Goal: Information Seeking & Learning: Learn about a topic

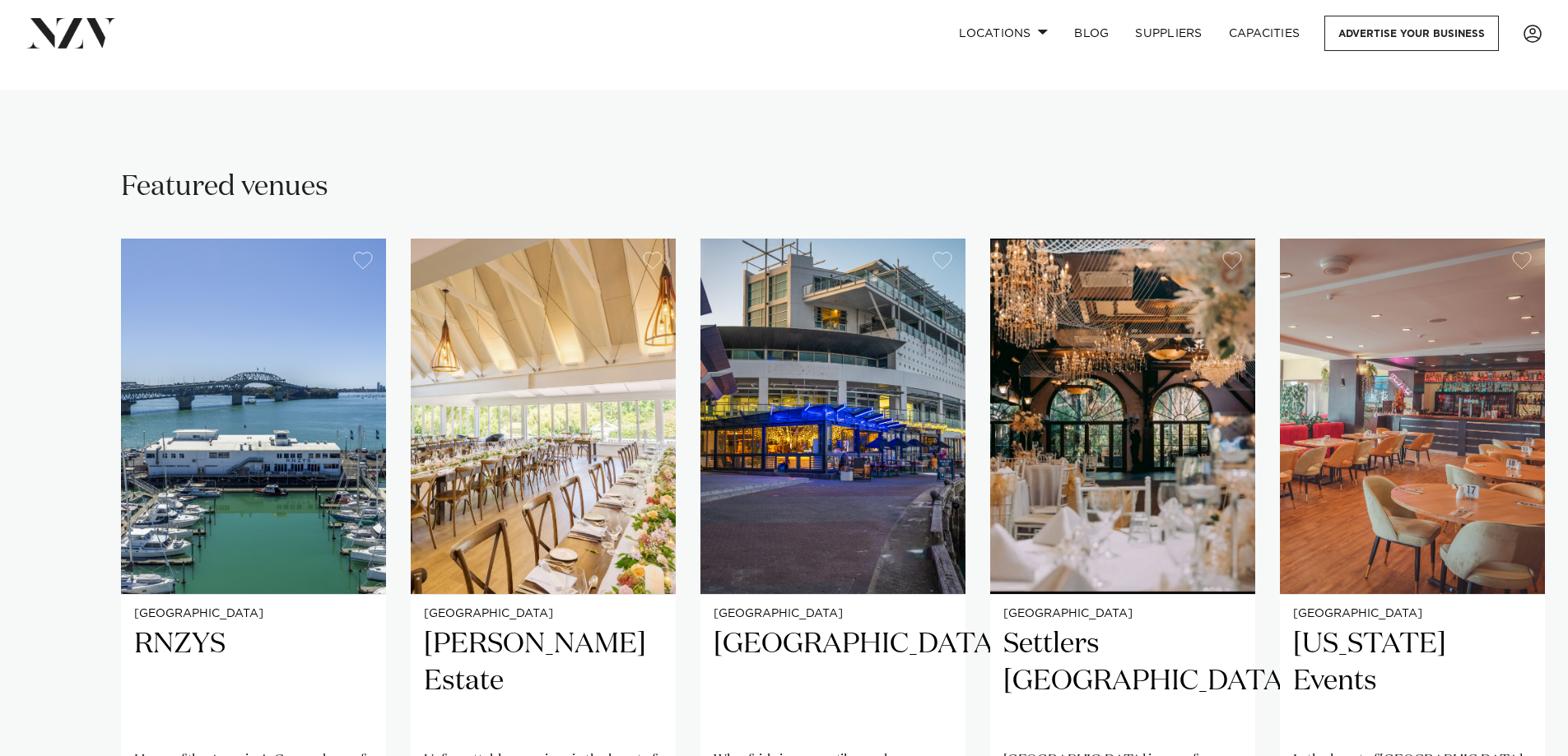
scroll to position [1152, 0]
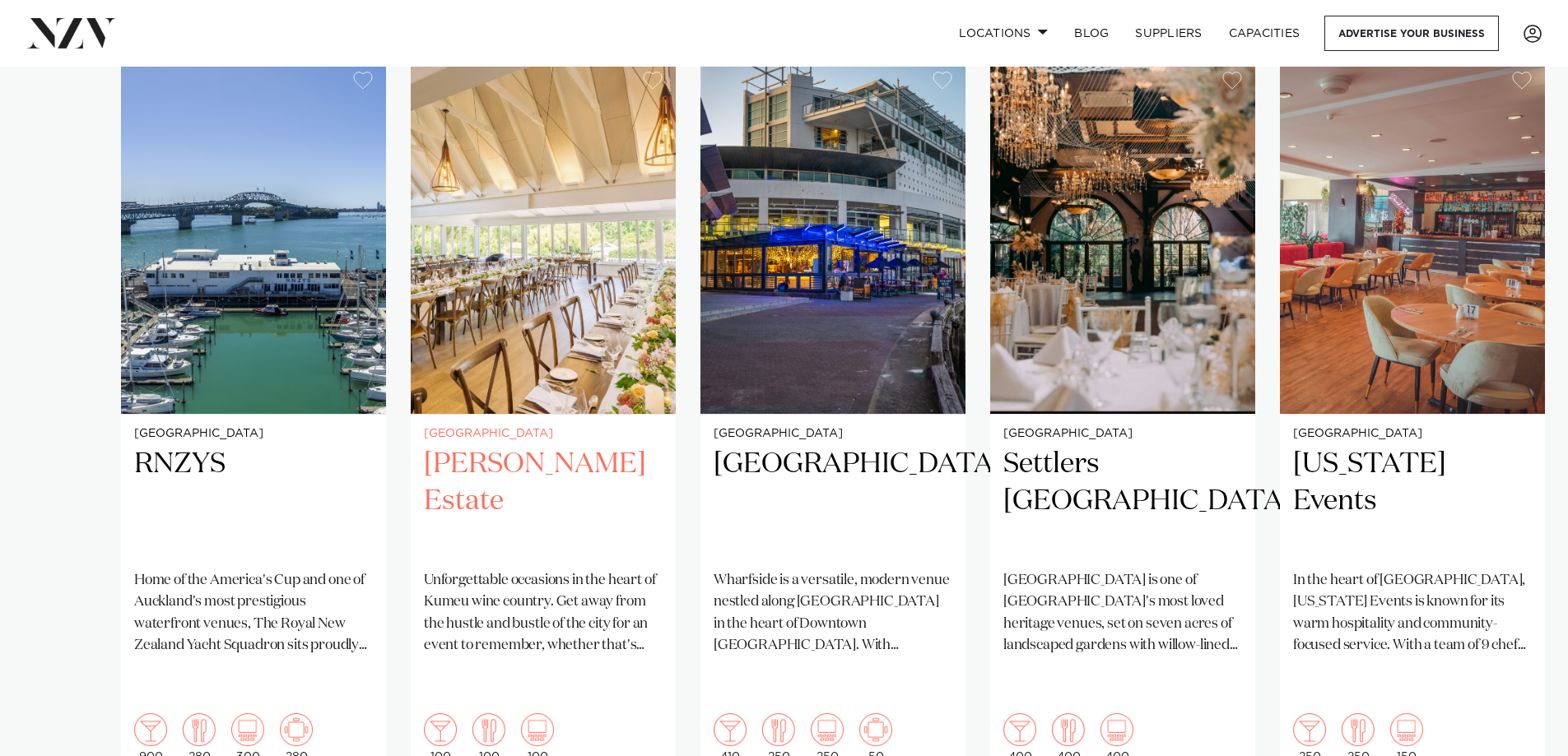
click at [467, 446] on h2 "[PERSON_NAME] Estate" at bounding box center [543, 501] width 239 height 111
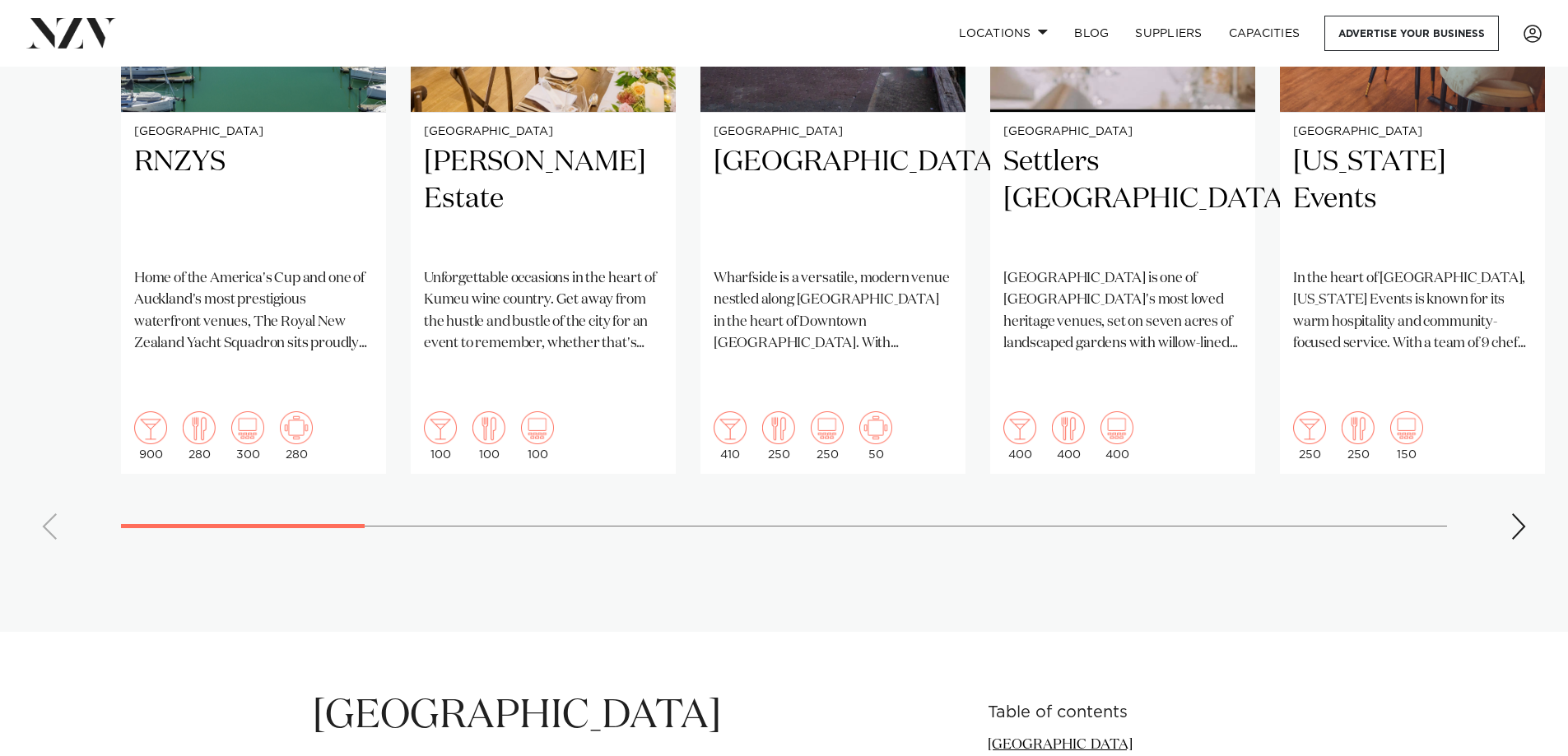
scroll to position [1316, 0]
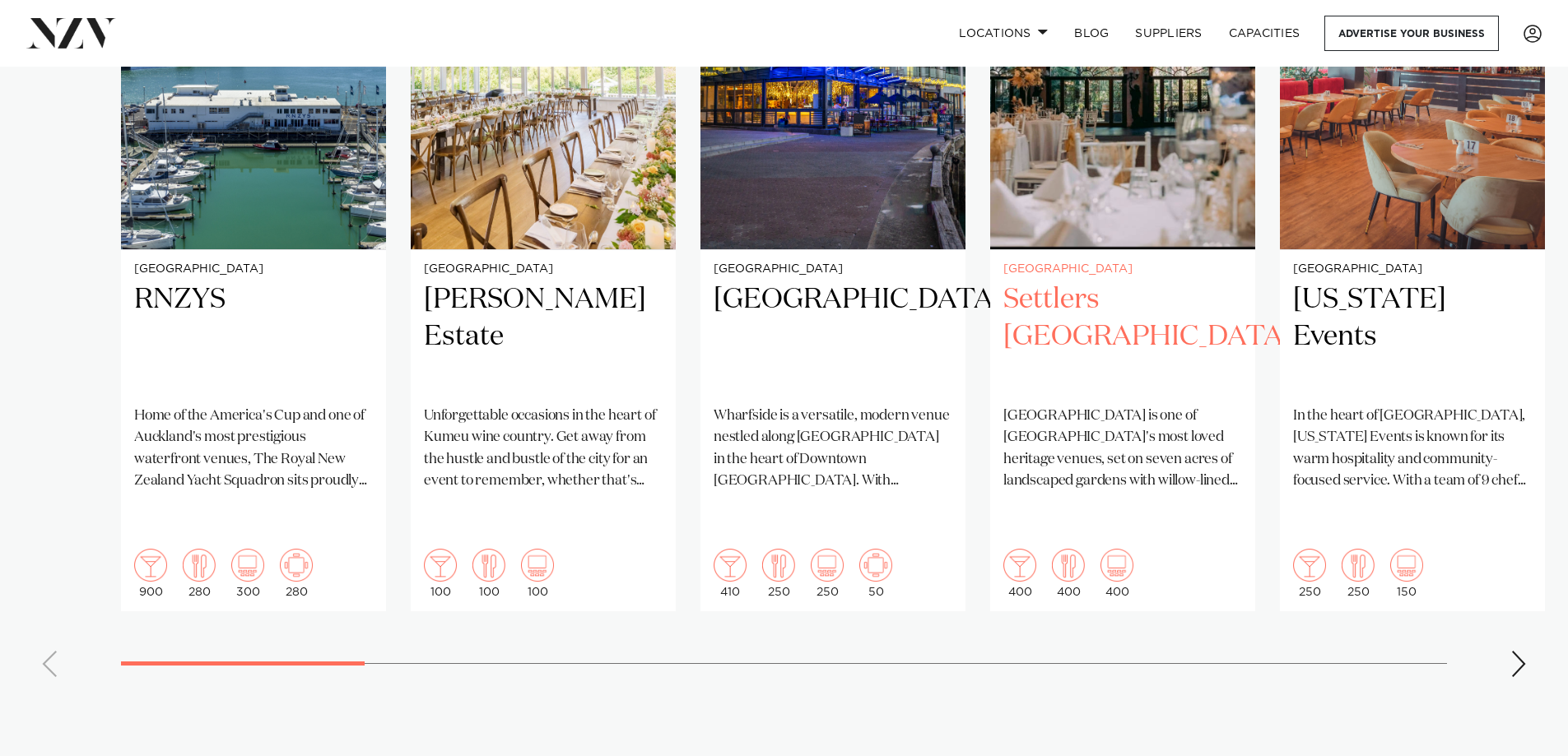
click at [1057, 282] on h2 "Settlers [GEOGRAPHIC_DATA]" at bounding box center [1123, 337] width 239 height 111
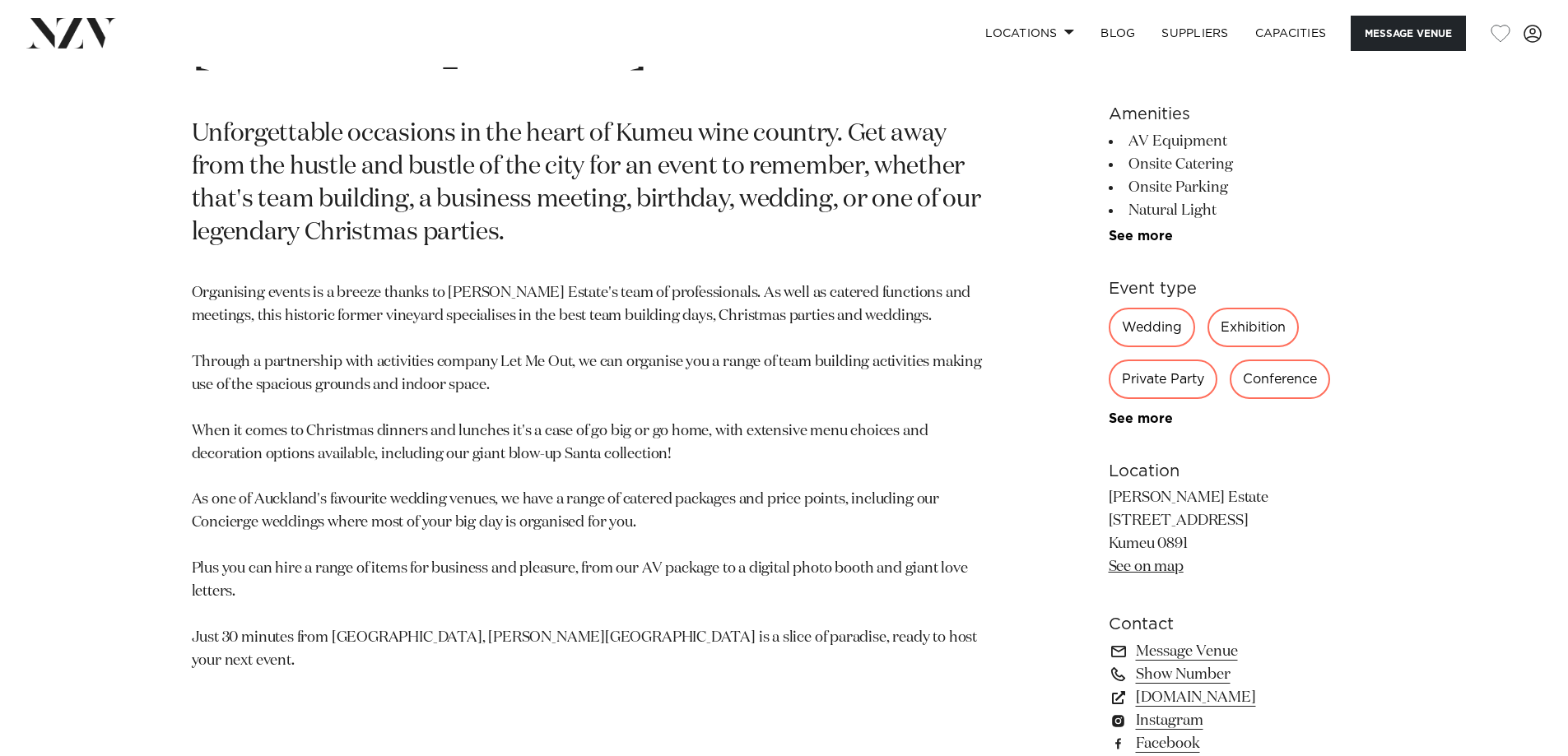
scroll to position [905, 0]
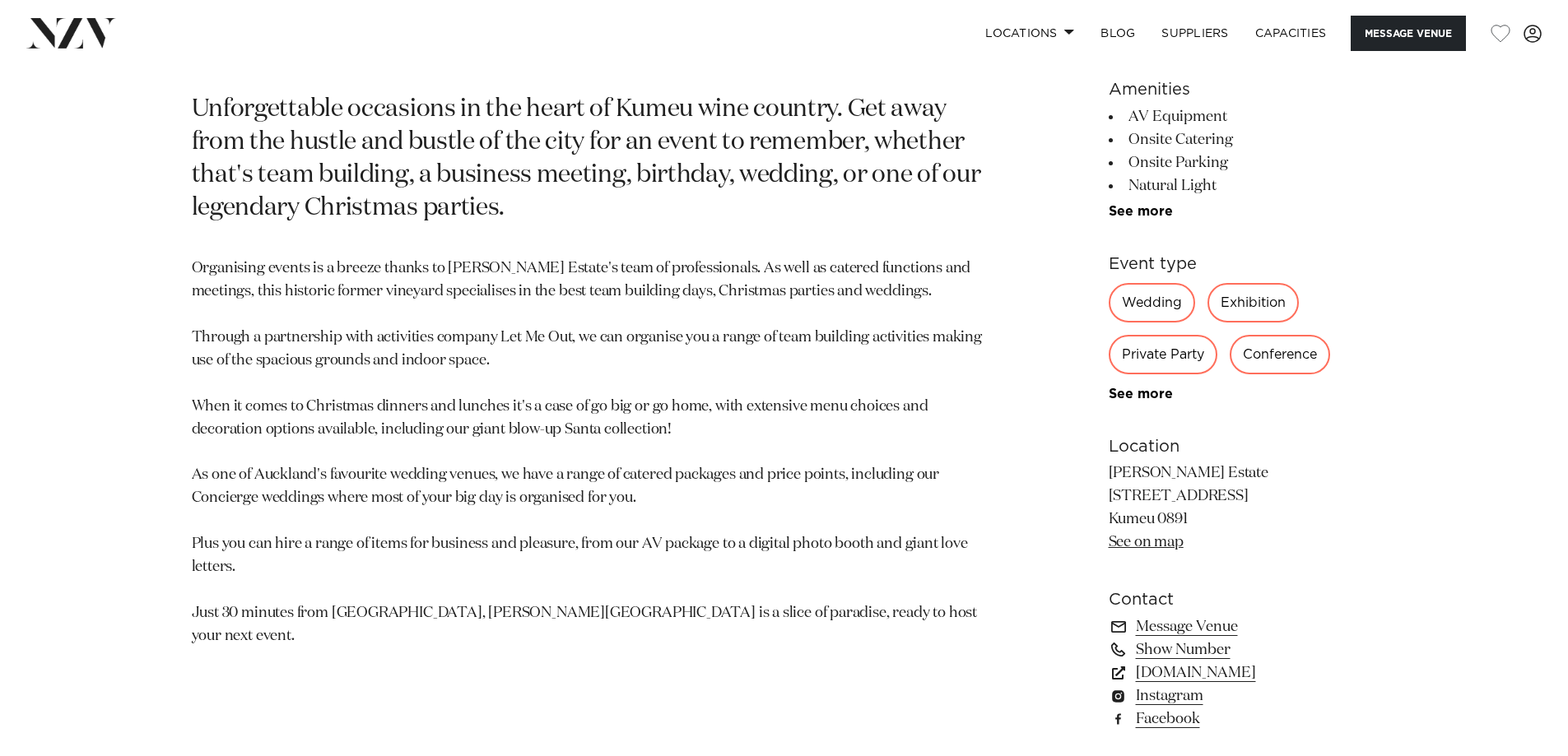
click at [1144, 301] on div "Wedding" at bounding box center [1152, 303] width 86 height 40
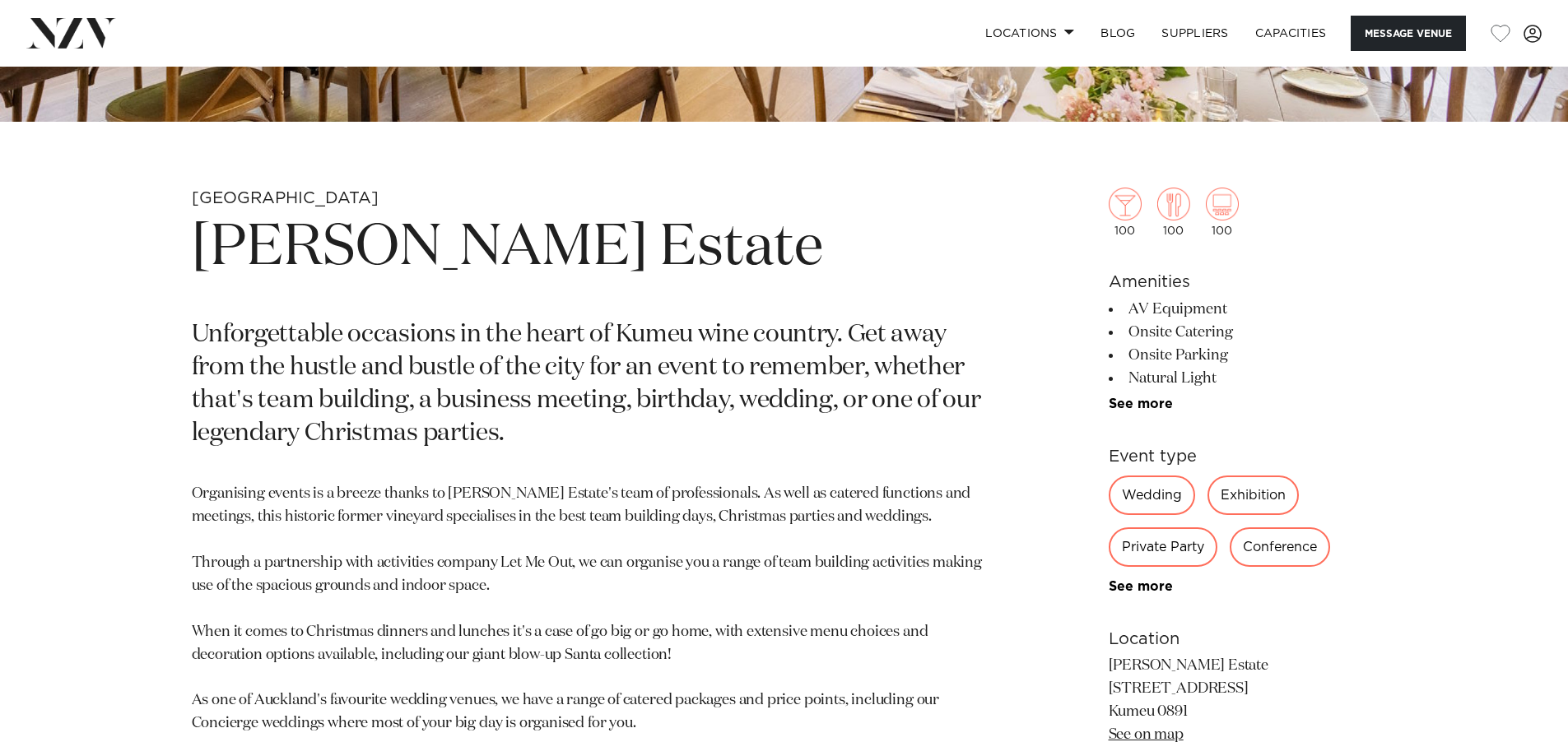
scroll to position [709, 0]
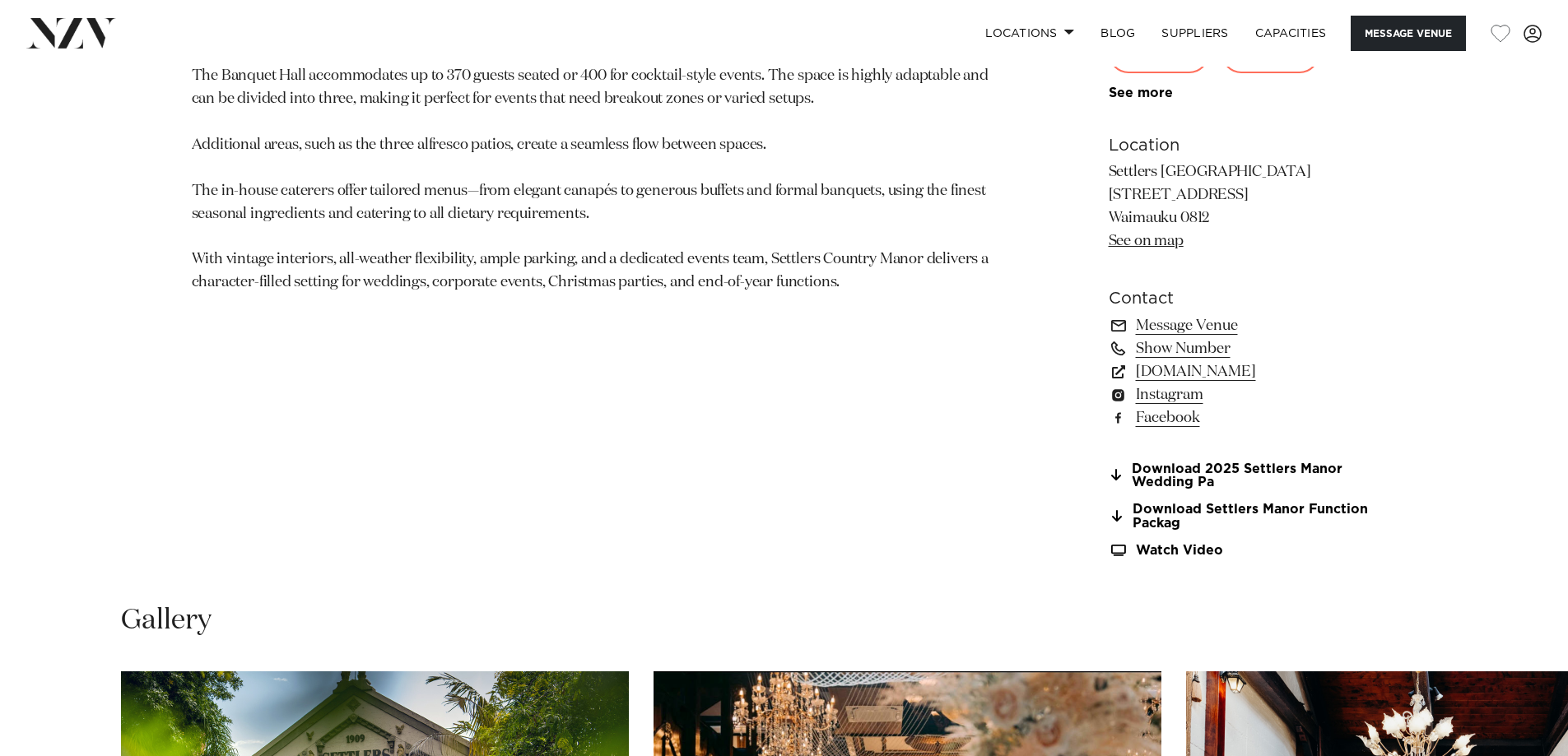
scroll to position [1316, 0]
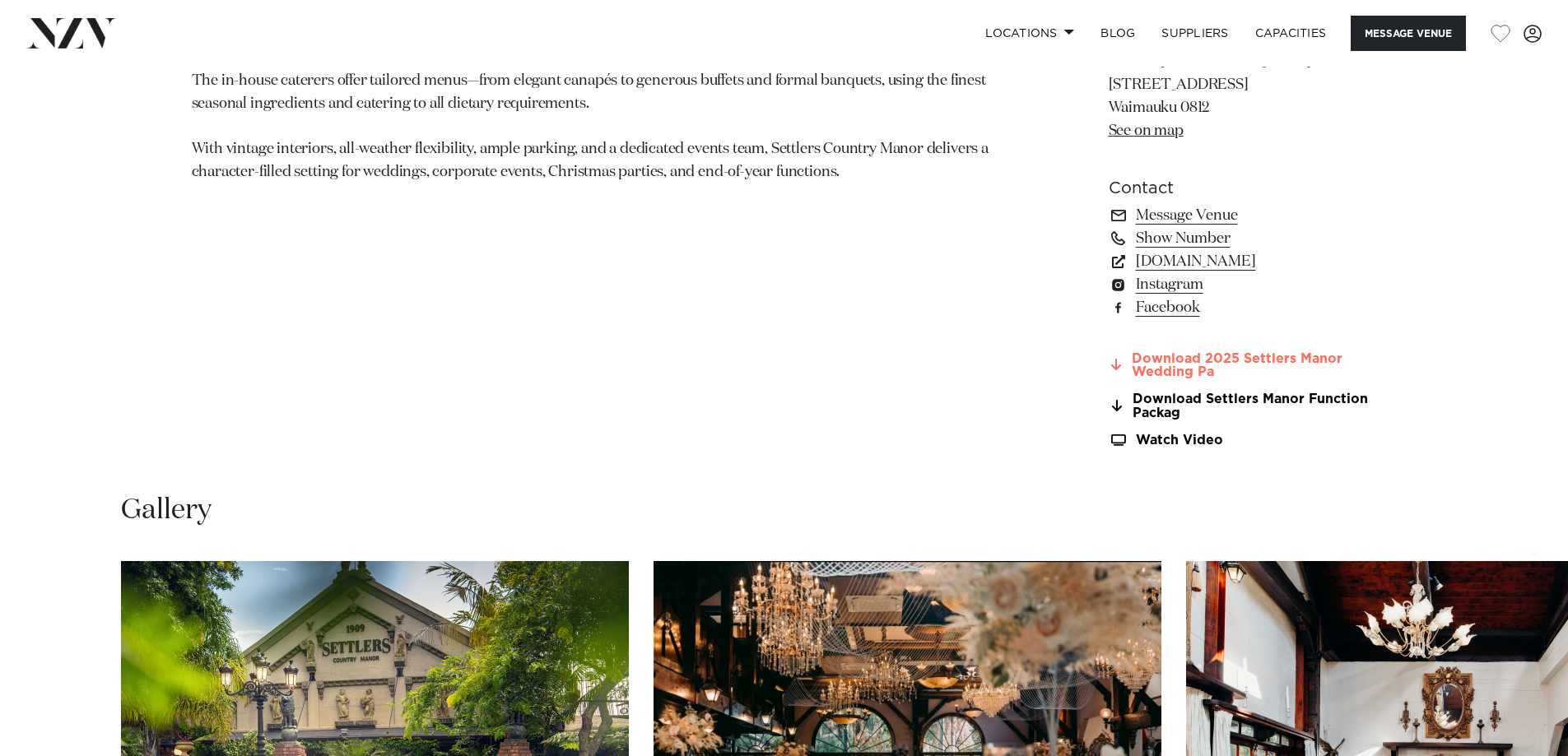
click at [1117, 366] on icon at bounding box center [1115, 364] width 10 height 13
